Goal: Book appointment/travel/reservation

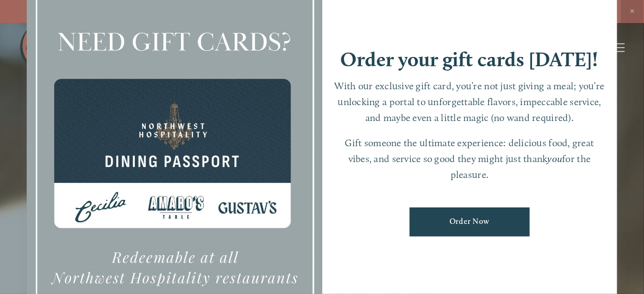
click at [582, 203] on ul "Order Now" at bounding box center [470, 221] width 274 height 45
click at [479, 54] on h1 "Order your gift cards [DATE]!" at bounding box center [470, 59] width 258 height 20
click at [634, 10] on div at bounding box center [322, 147] width 644 height 294
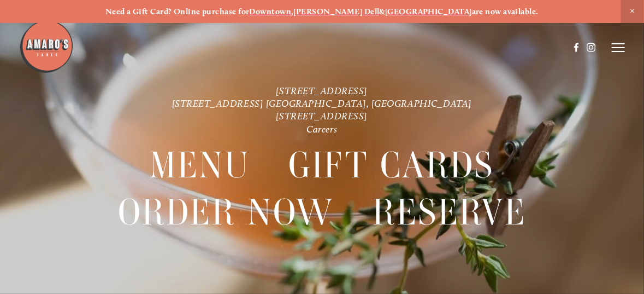
click at [616, 47] on icon at bounding box center [618, 48] width 13 height 10
click at [497, 45] on span "Visit" at bounding box center [500, 47] width 16 height 9
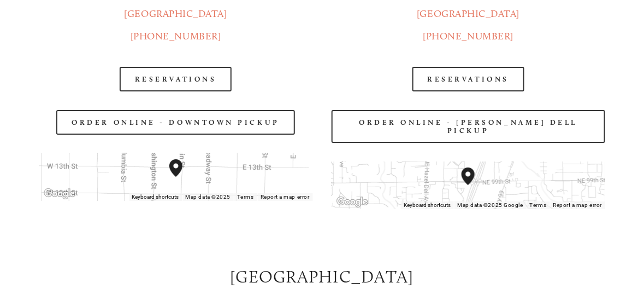
scroll to position [1173, 0]
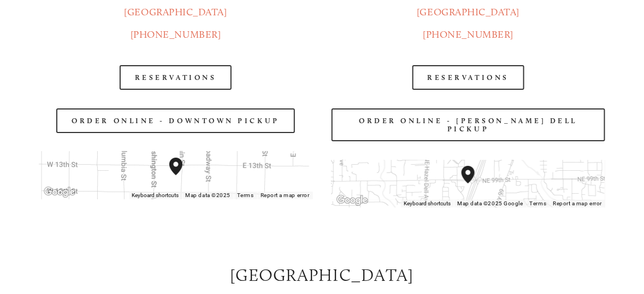
click at [497, 45] on div at bounding box center [294, 20] width 550 height 56
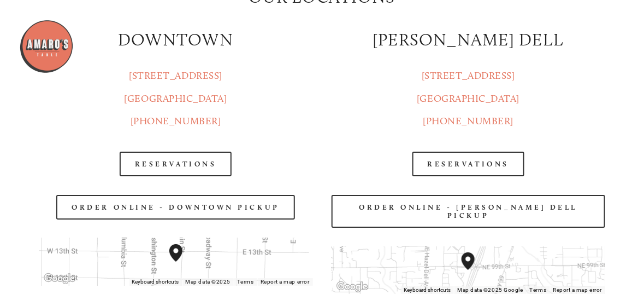
scroll to position [1084, 0]
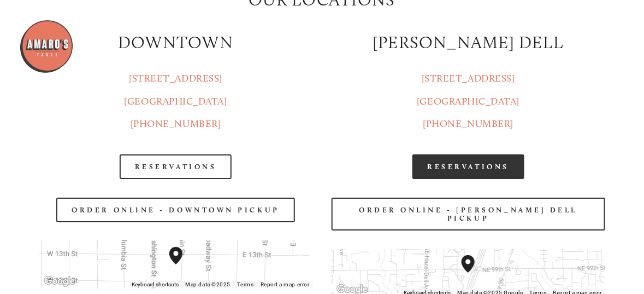
click at [490, 168] on link "Reservations" at bounding box center [469, 166] width 113 height 25
